Goal: Task Accomplishment & Management: Use online tool/utility

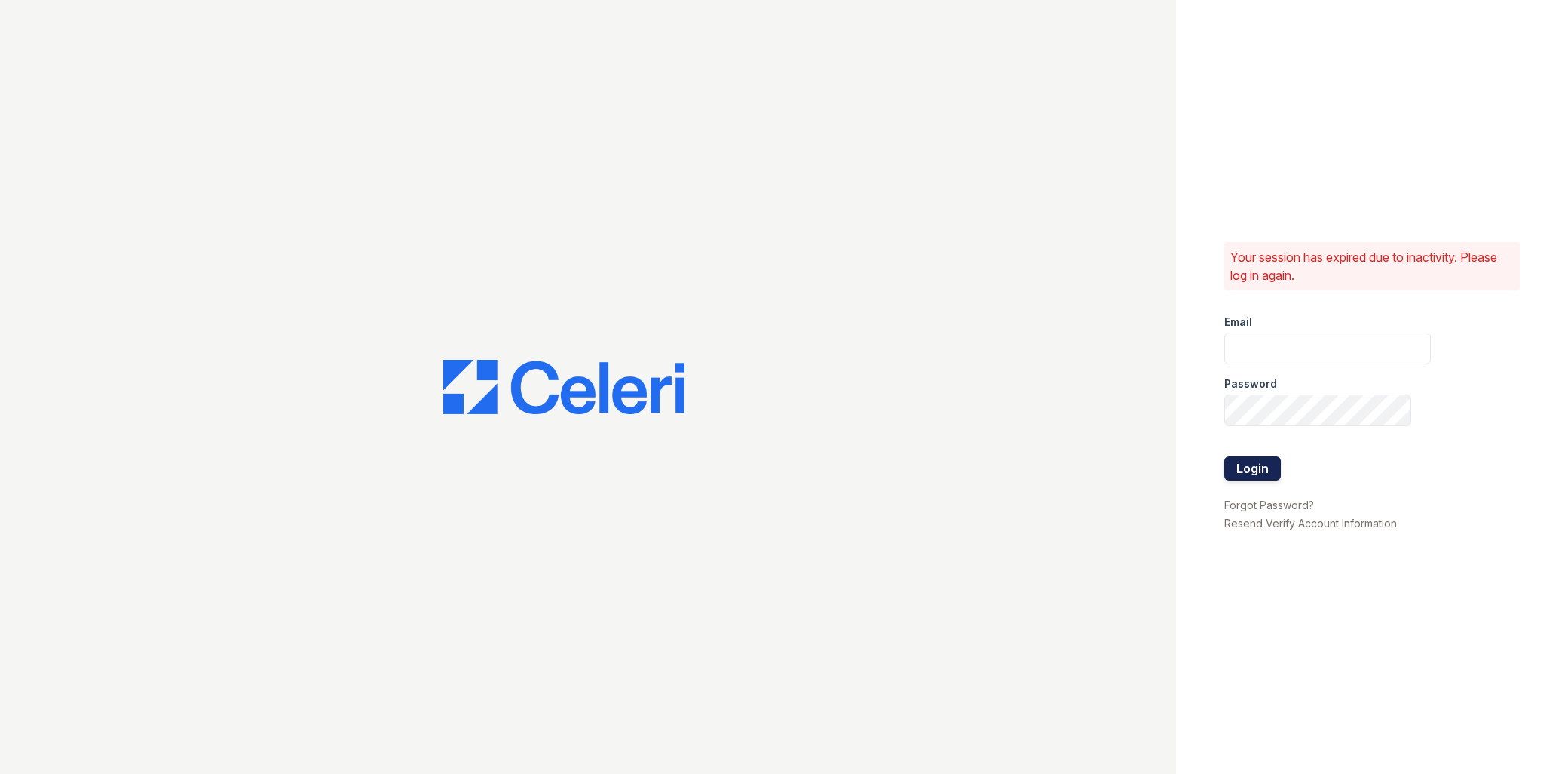
type input "ellipseamgr@greystar.com"
click at [1256, 473] on button "Login" at bounding box center [1252, 468] width 56 height 25
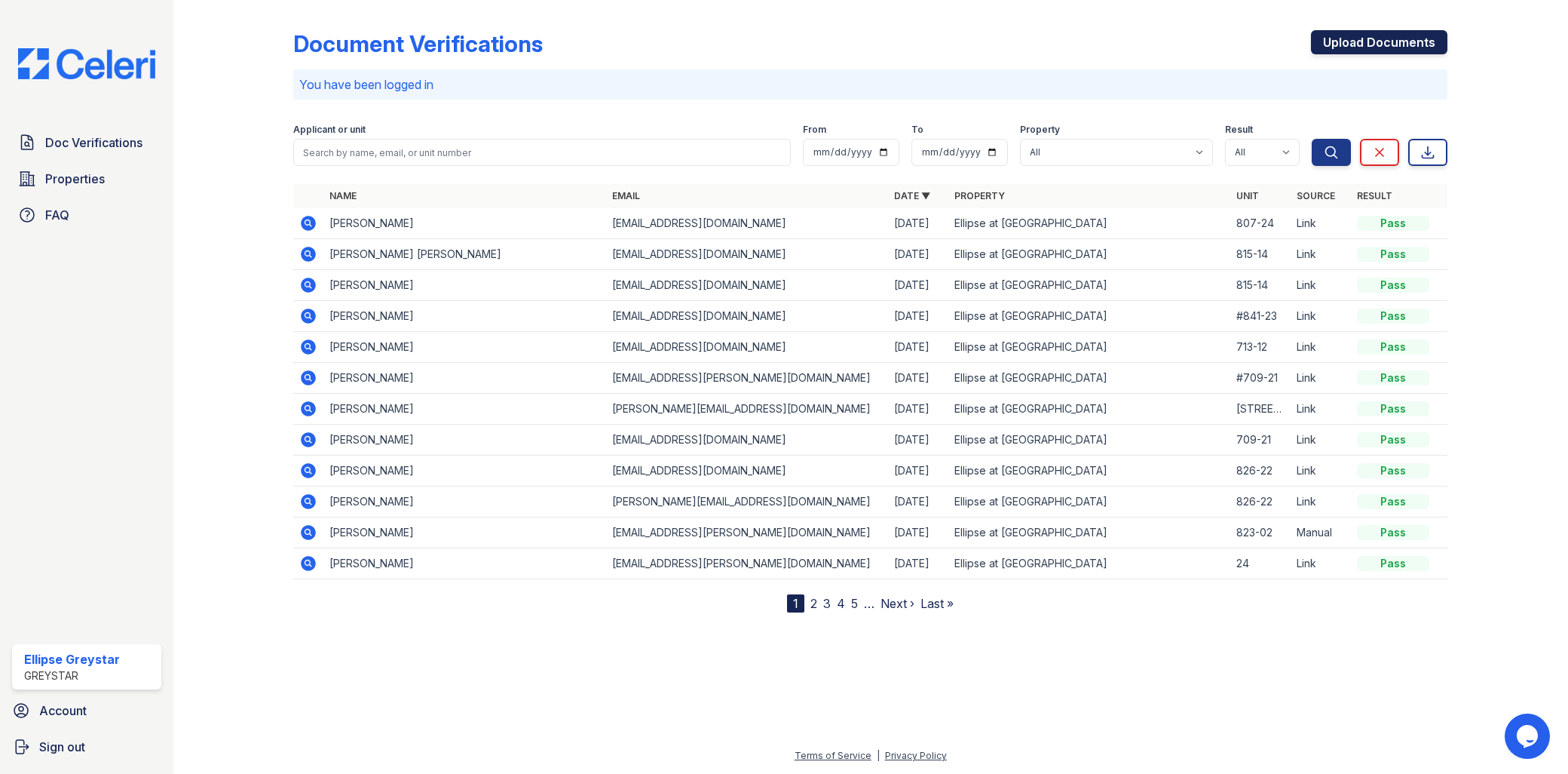
click at [1391, 38] on link "Upload Documents" at bounding box center [1379, 42] width 136 height 25
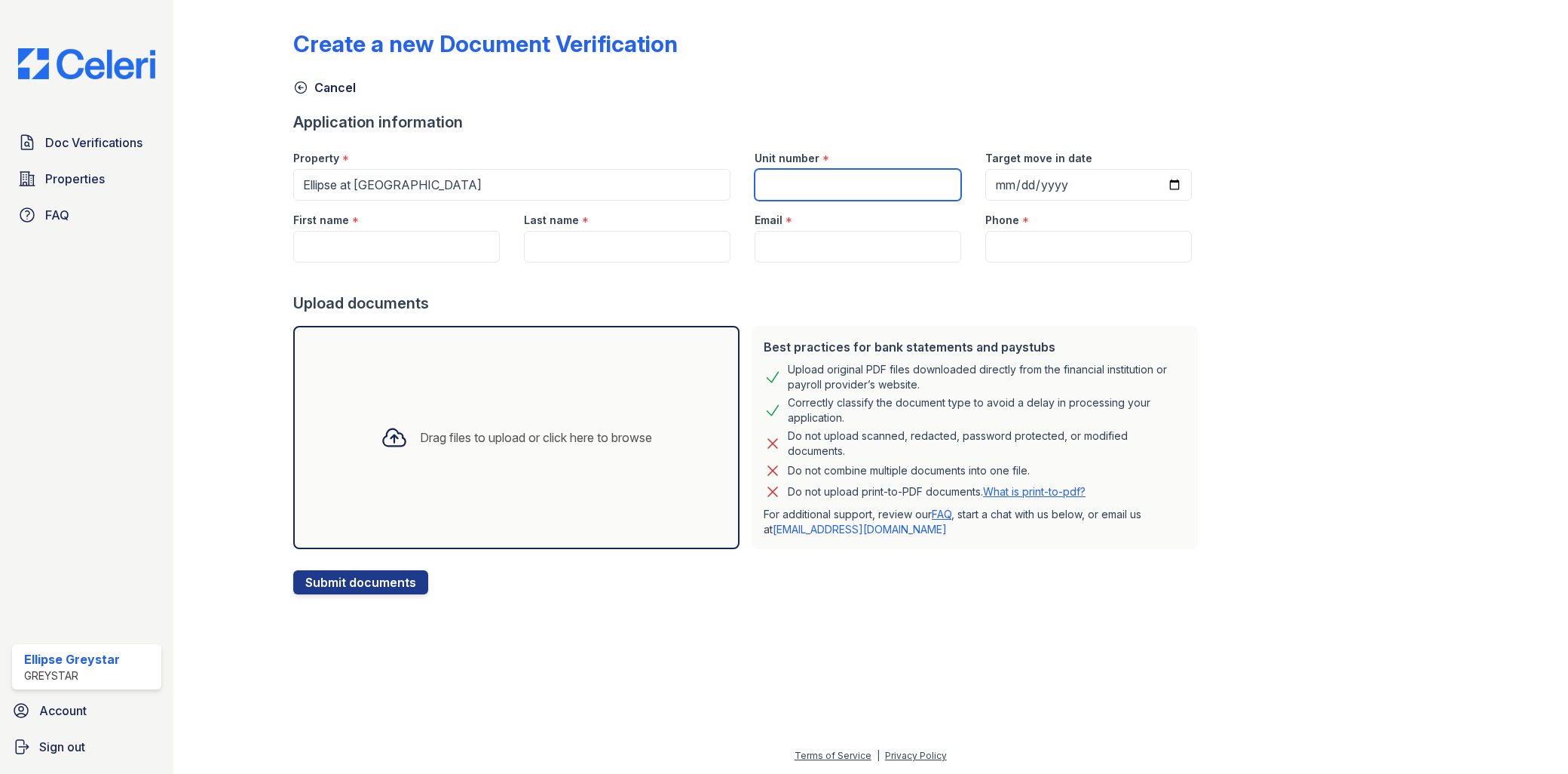
click at [785, 167] on div "Unit number *" at bounding box center [858, 170] width 231 height 62
